Goal: Task Accomplishment & Management: Use online tool/utility

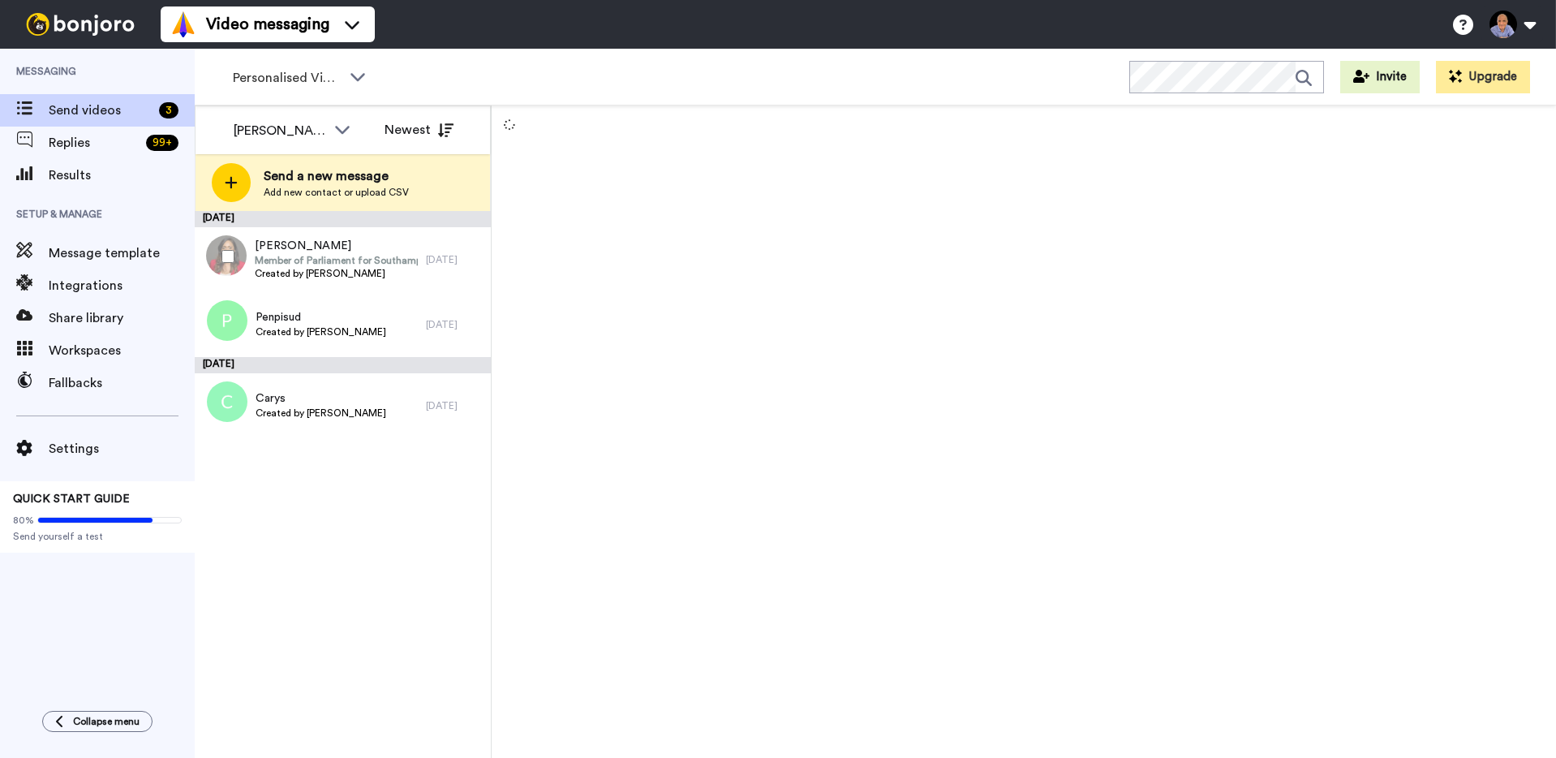
click at [227, 267] on div at bounding box center [225, 256] width 58 height 57
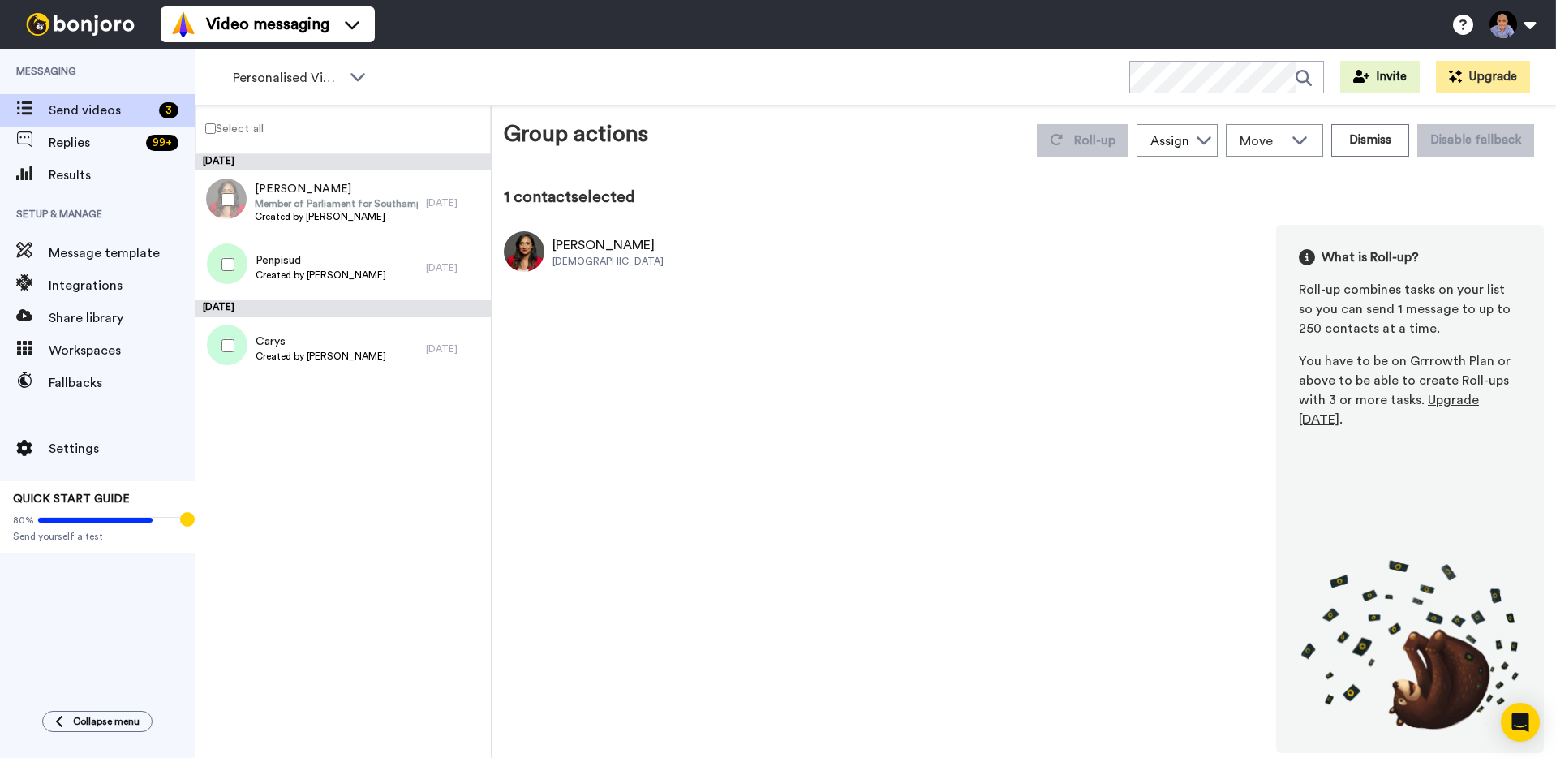
click at [363, 446] on div "August 13 Satvir Member of Parliament for Southampton Test Created by Wayne Mah…" at bounding box center [343, 456] width 296 height 604
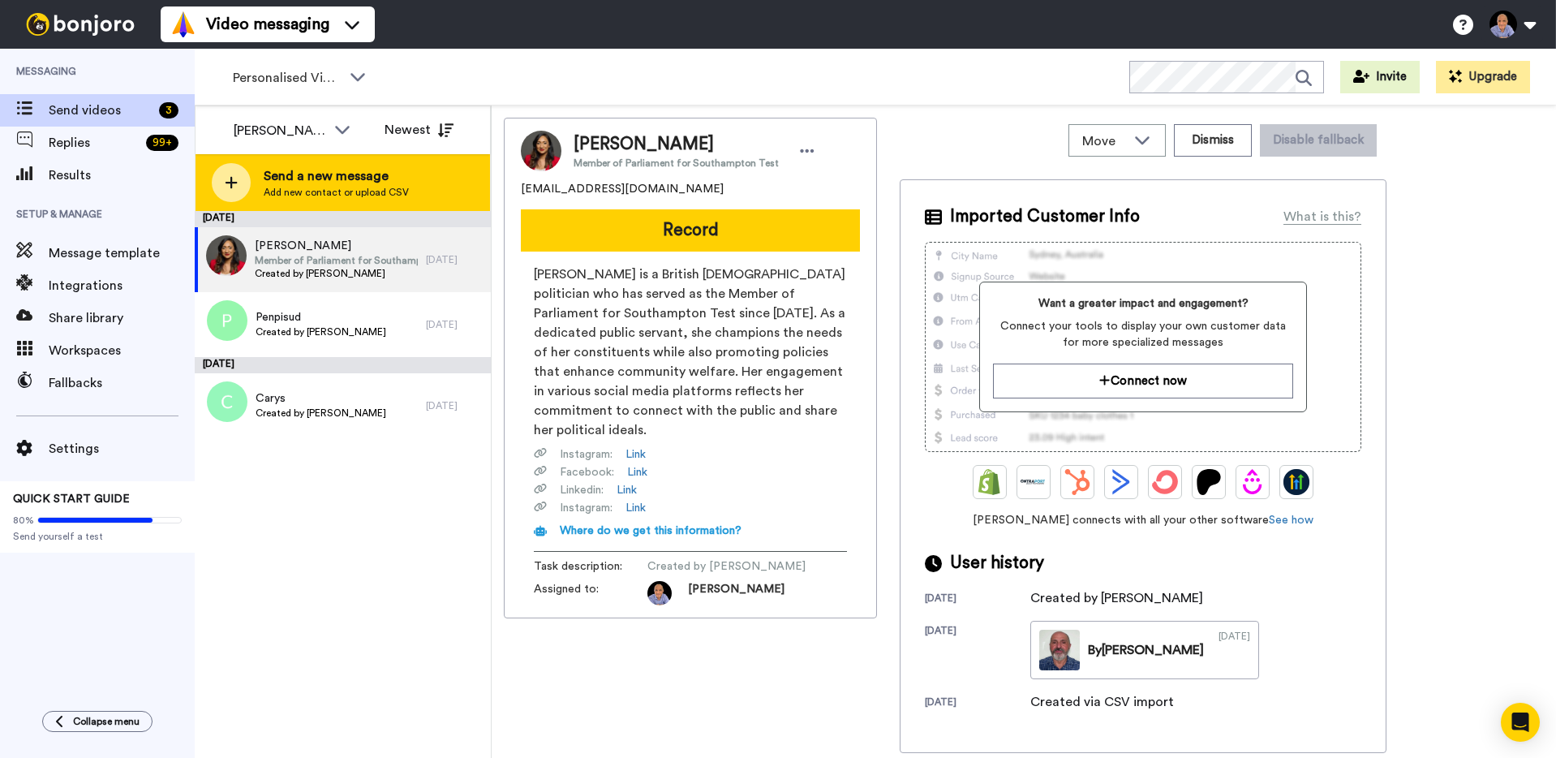
click at [225, 182] on icon at bounding box center [231, 182] width 13 height 15
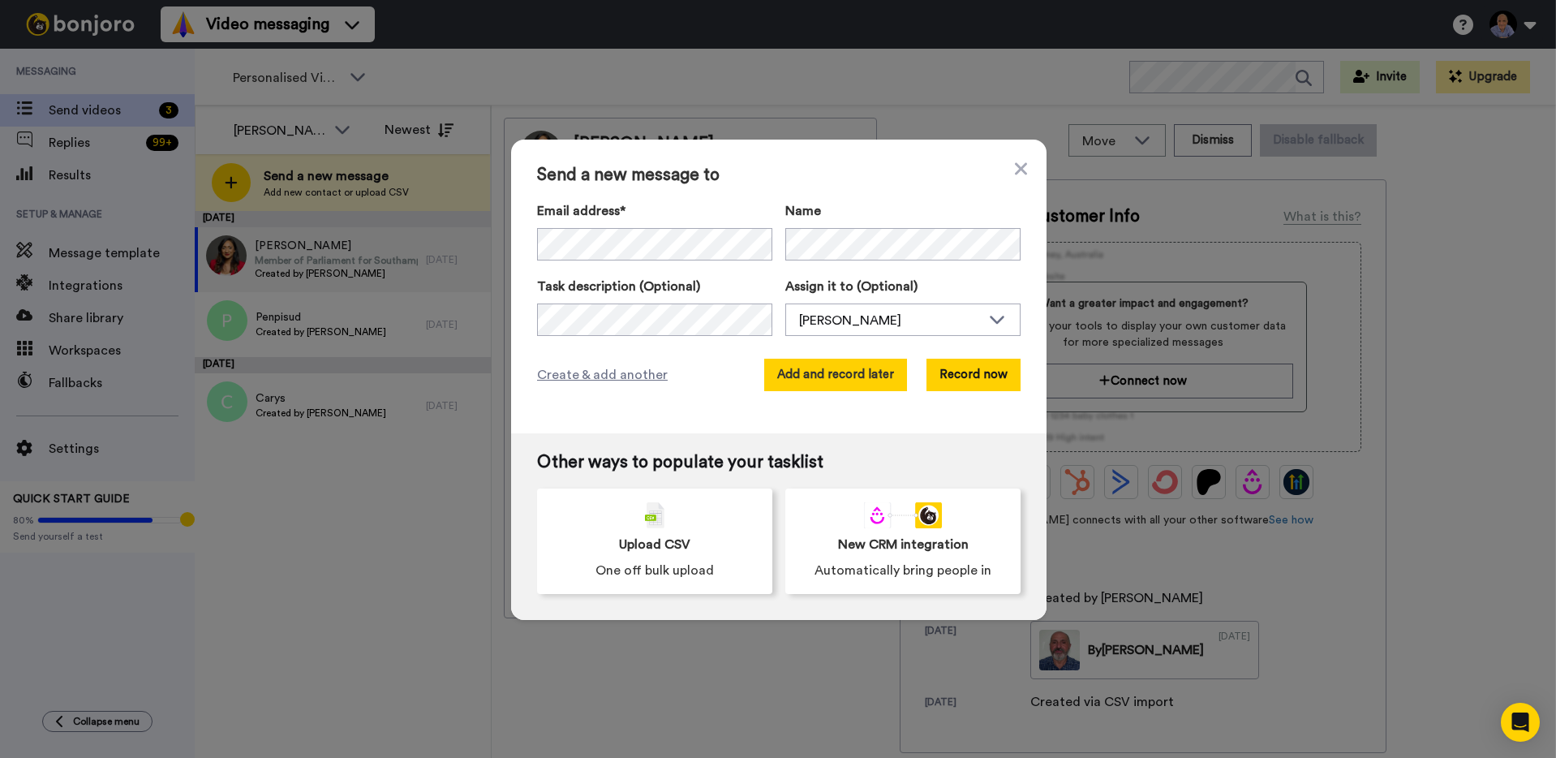
click at [865, 381] on button "Add and record later" at bounding box center [835, 375] width 143 height 32
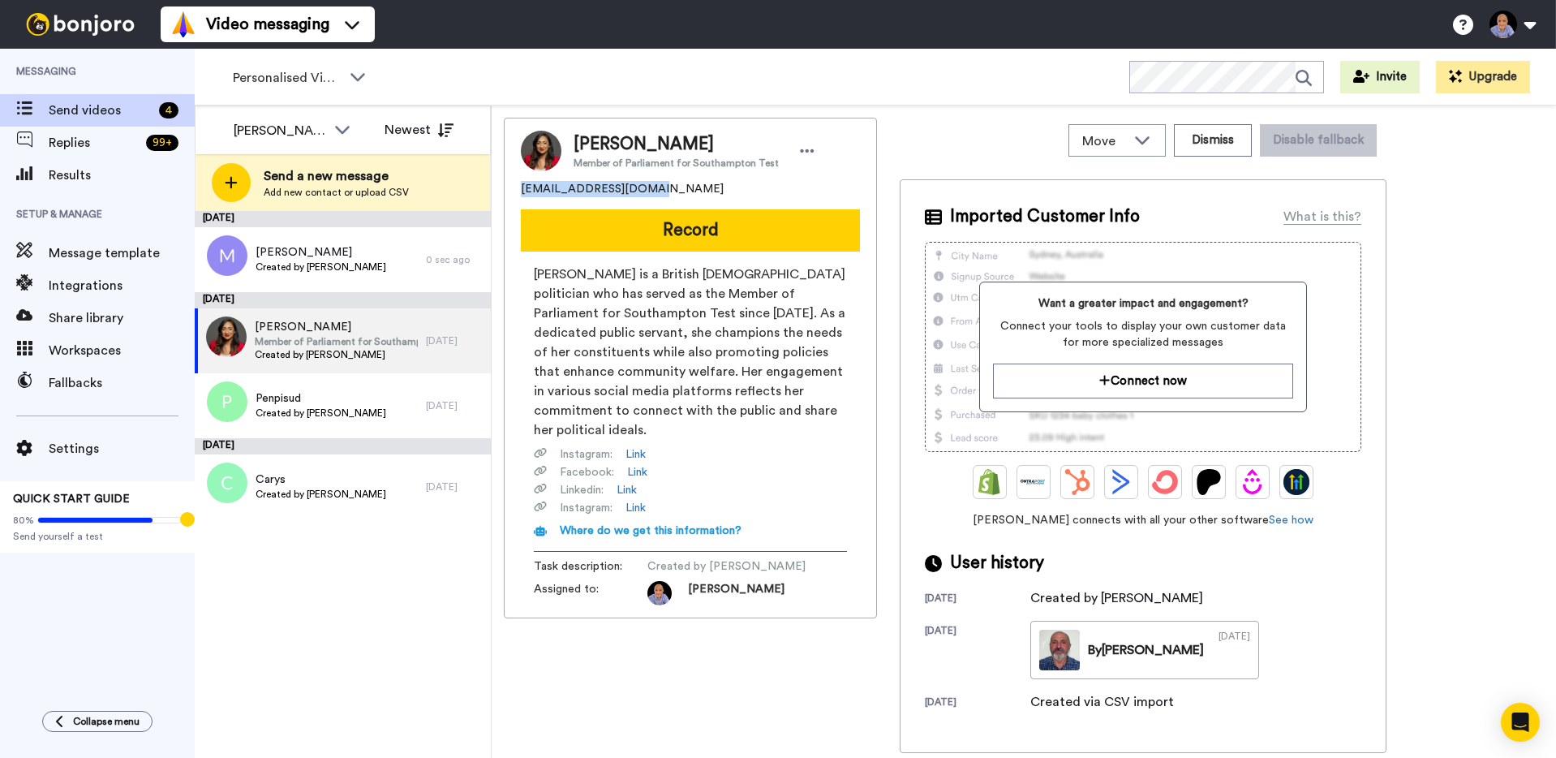
drag, startPoint x: 656, startPoint y: 192, endPoint x: 515, endPoint y: 195, distance: 141.2
click at [514, 195] on div "Satvir Member of Parliament for Southampton Test sunnyaujla9@gmail.com Record S…" at bounding box center [690, 368] width 373 height 501
copy span "sunnyaujla9@gmail.com"
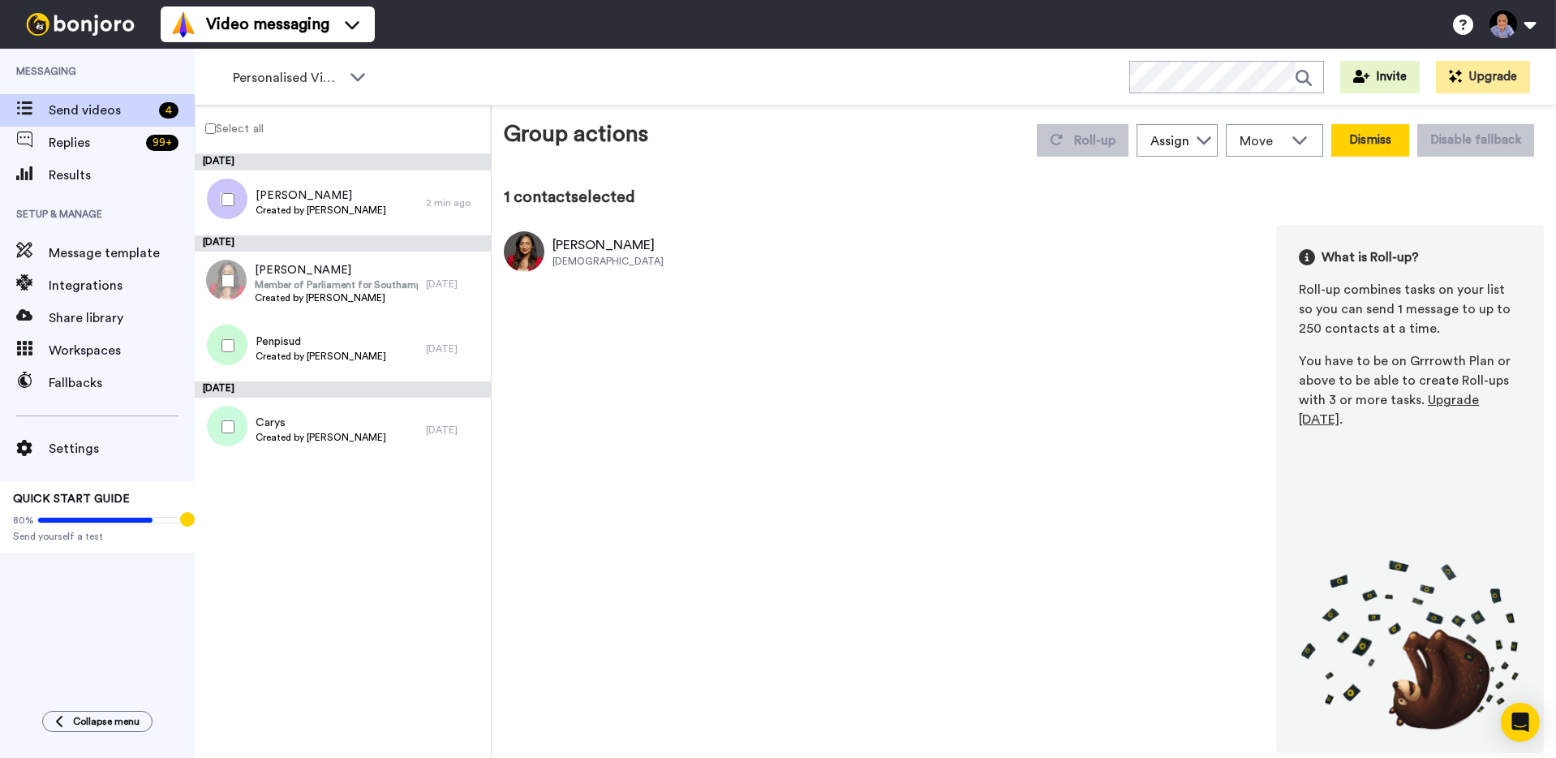
click at [1375, 139] on button "Dismiss" at bounding box center [1371, 140] width 78 height 32
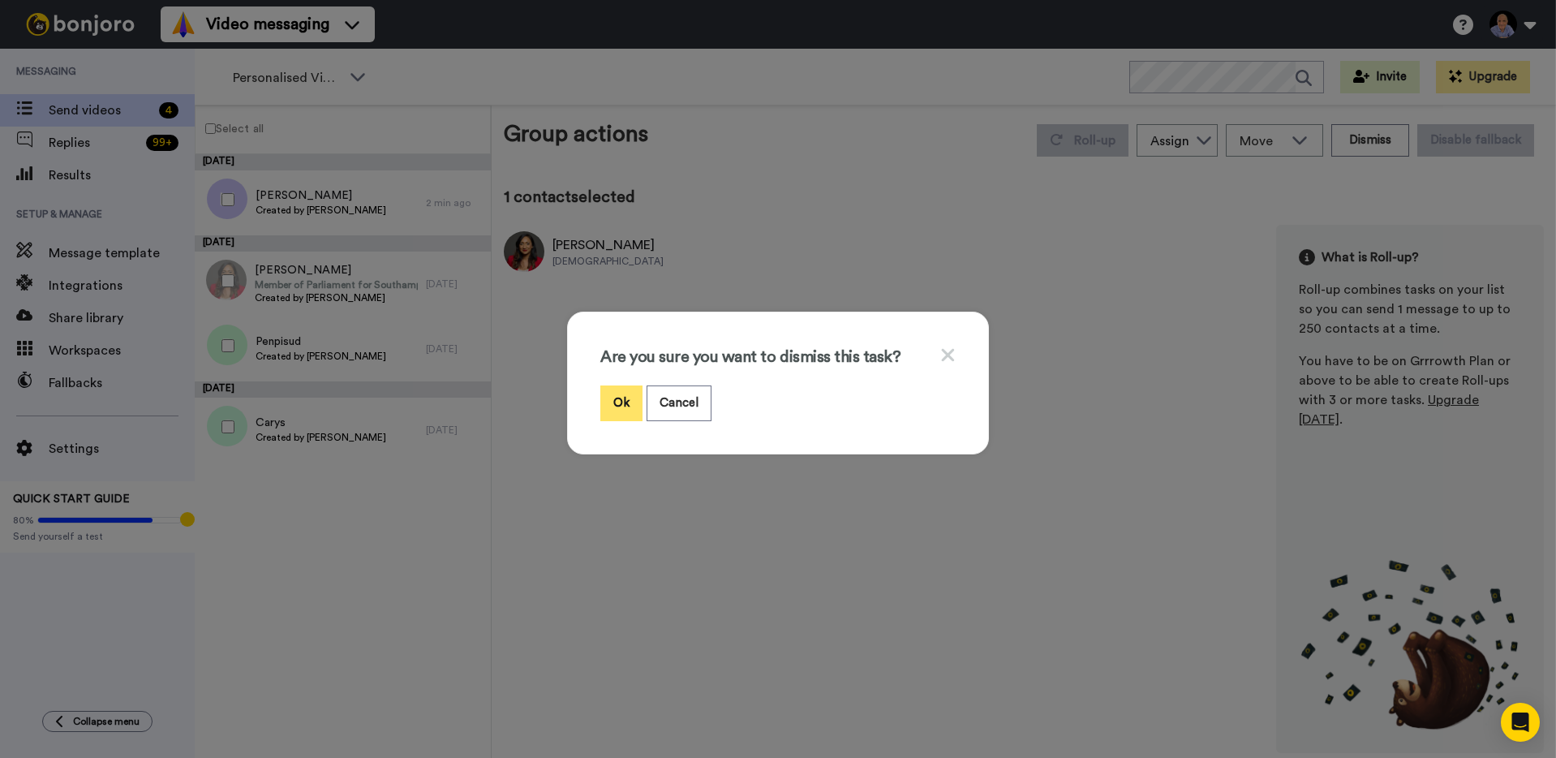
click at [622, 402] on button "Ok" at bounding box center [621, 402] width 42 height 35
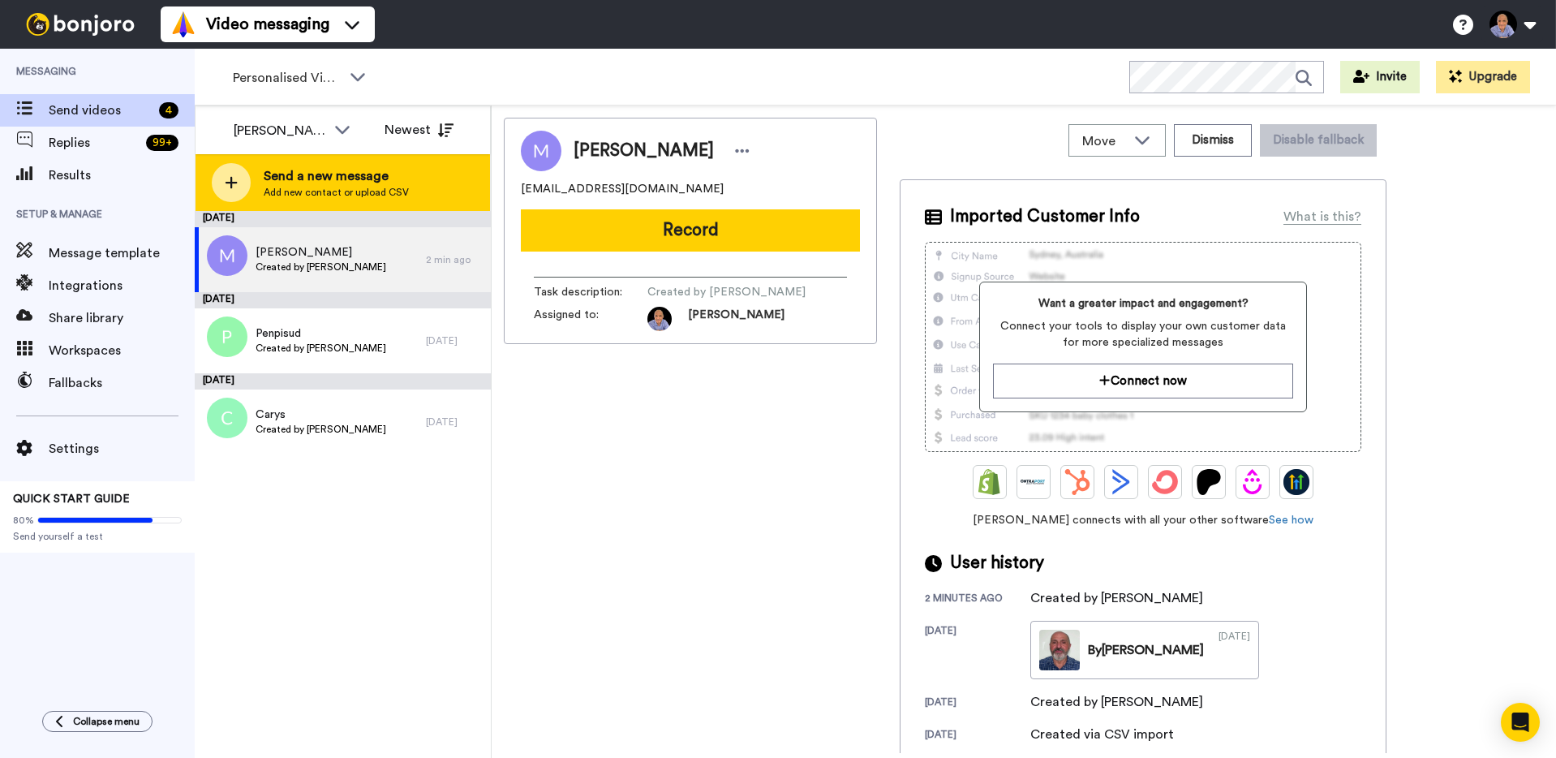
click at [230, 179] on icon at bounding box center [232, 183] width 12 height 12
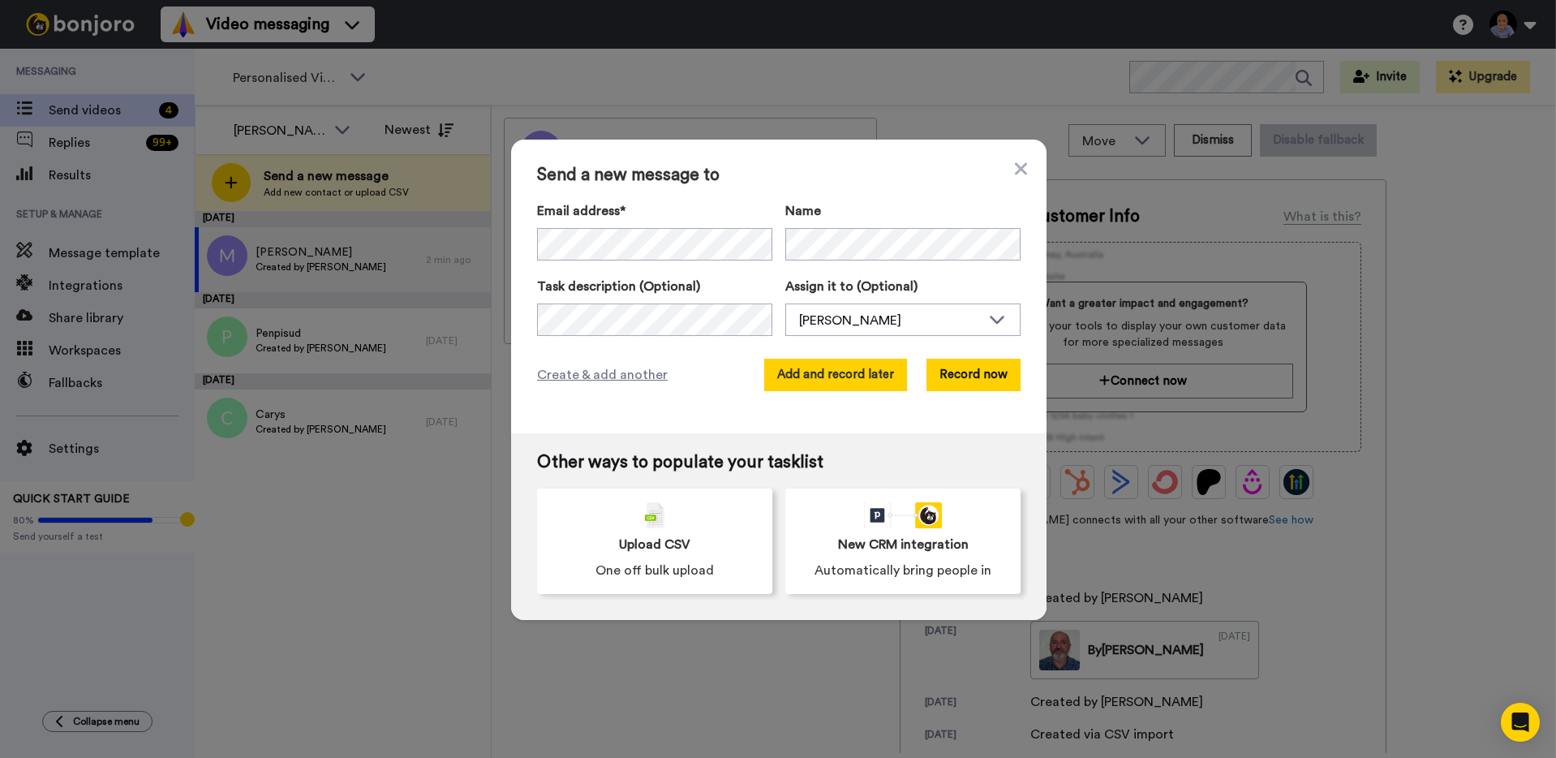
click at [863, 380] on button "Add and record later" at bounding box center [835, 375] width 143 height 32
